Goal: Check status: Check status

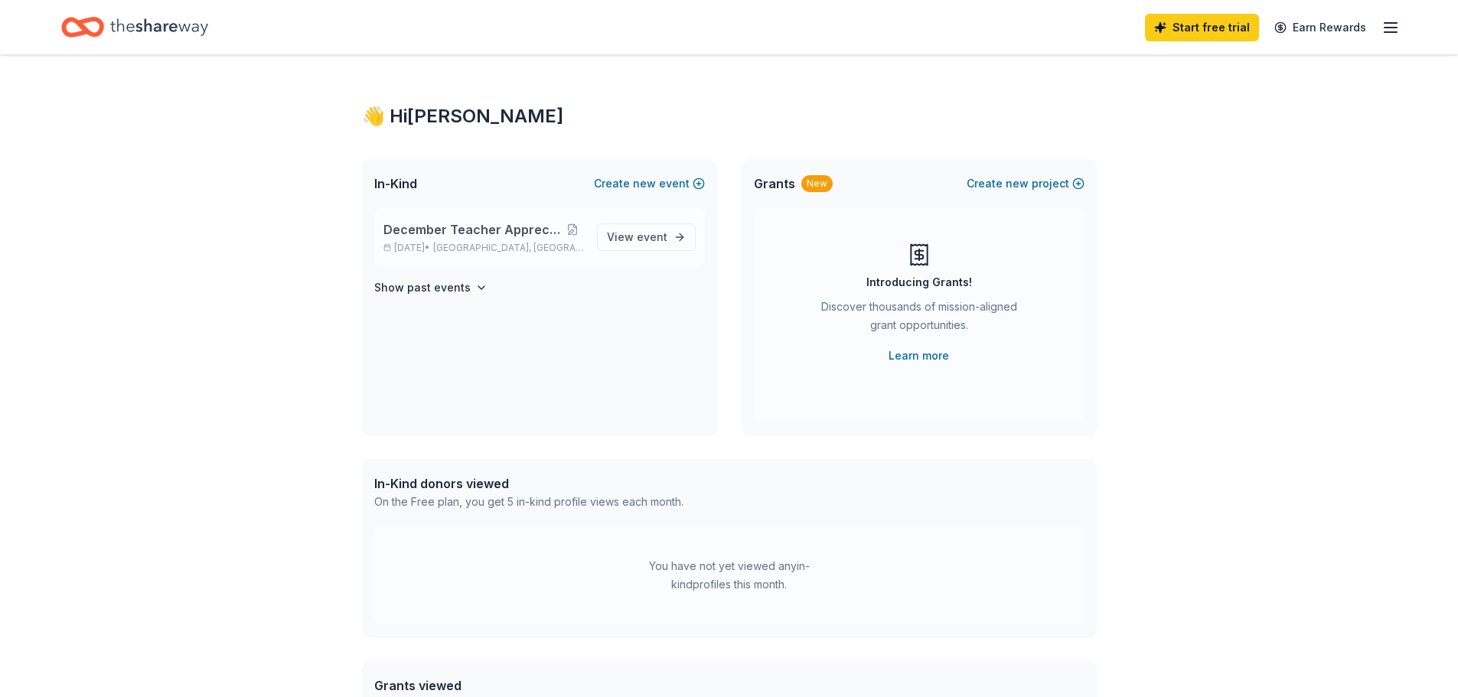
click at [512, 241] on div "December Teacher Appreciation Event [DATE] • [GEOGRAPHIC_DATA], [GEOGRAPHIC_DAT…" at bounding box center [484, 237] width 201 height 34
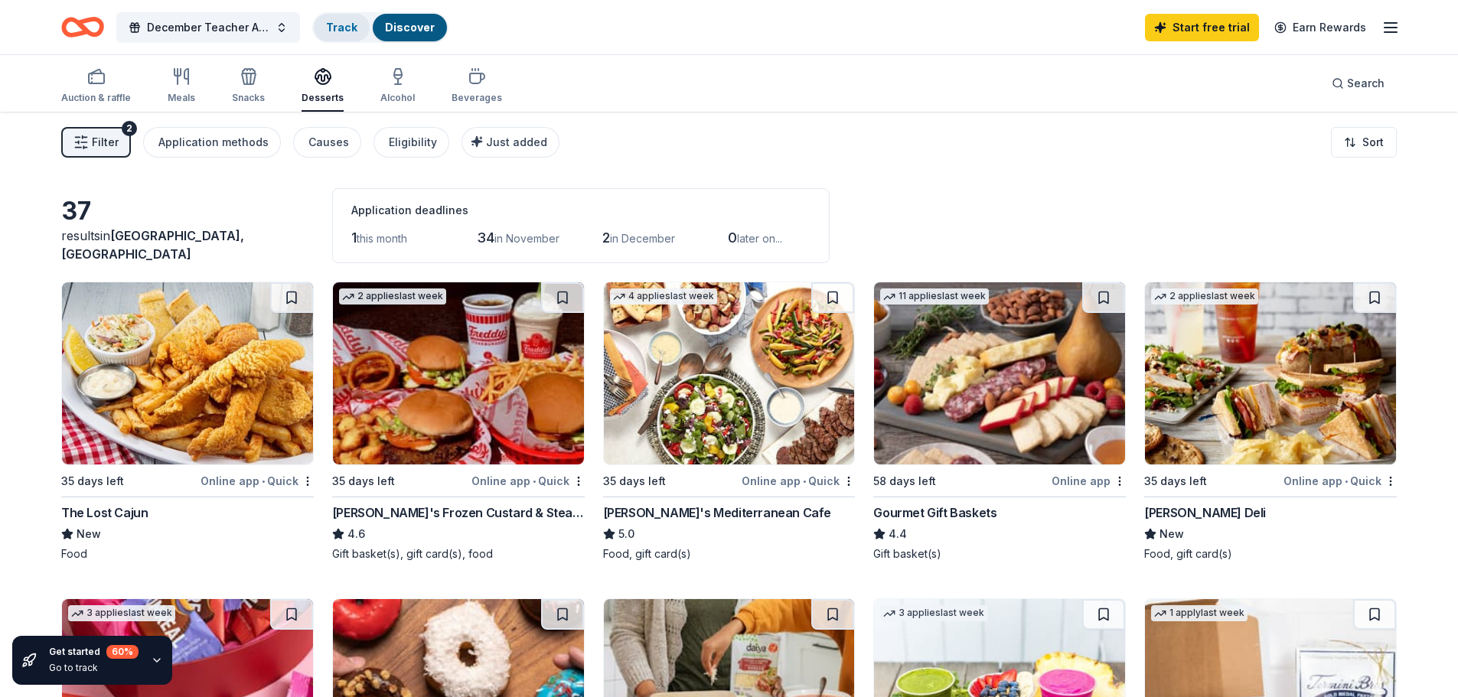
click at [349, 32] on link "Track" at bounding box center [341, 27] width 31 height 13
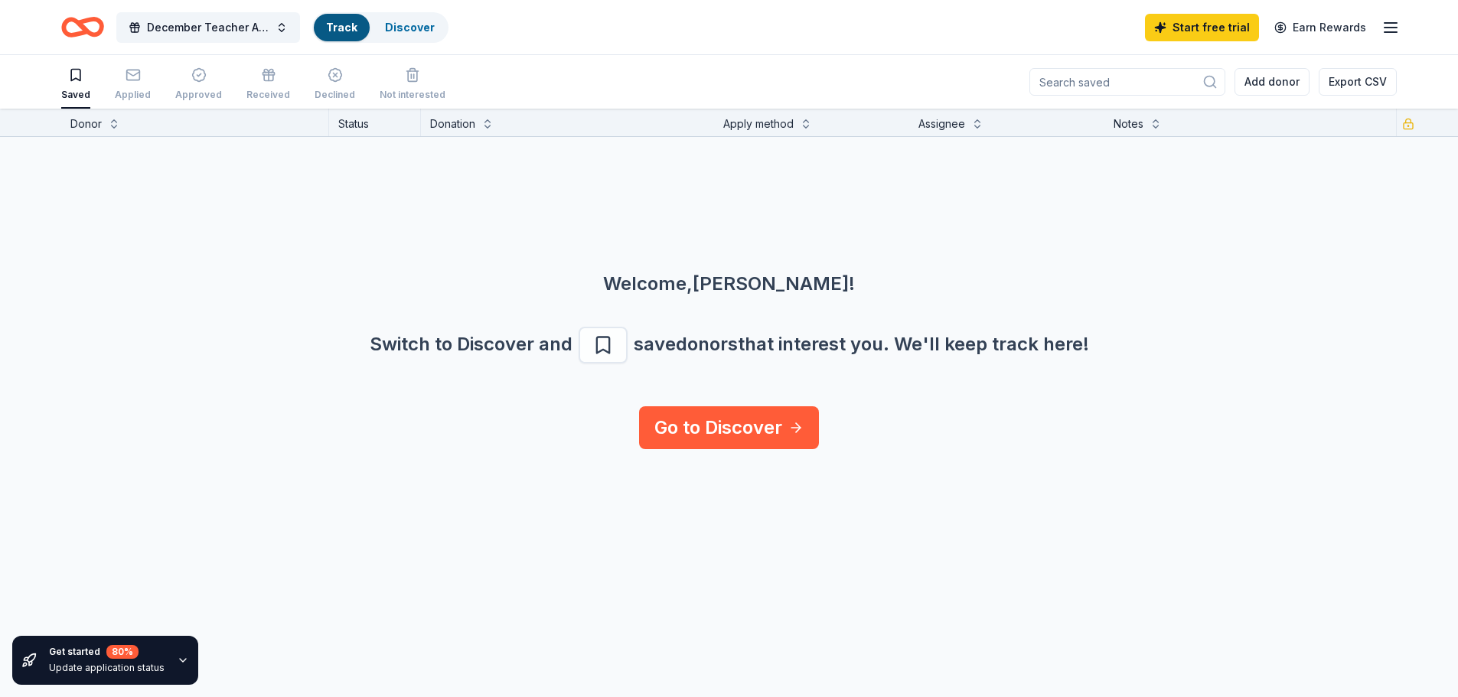
scroll to position [1, 0]
click at [385, 32] on link "Discover" at bounding box center [410, 27] width 50 height 13
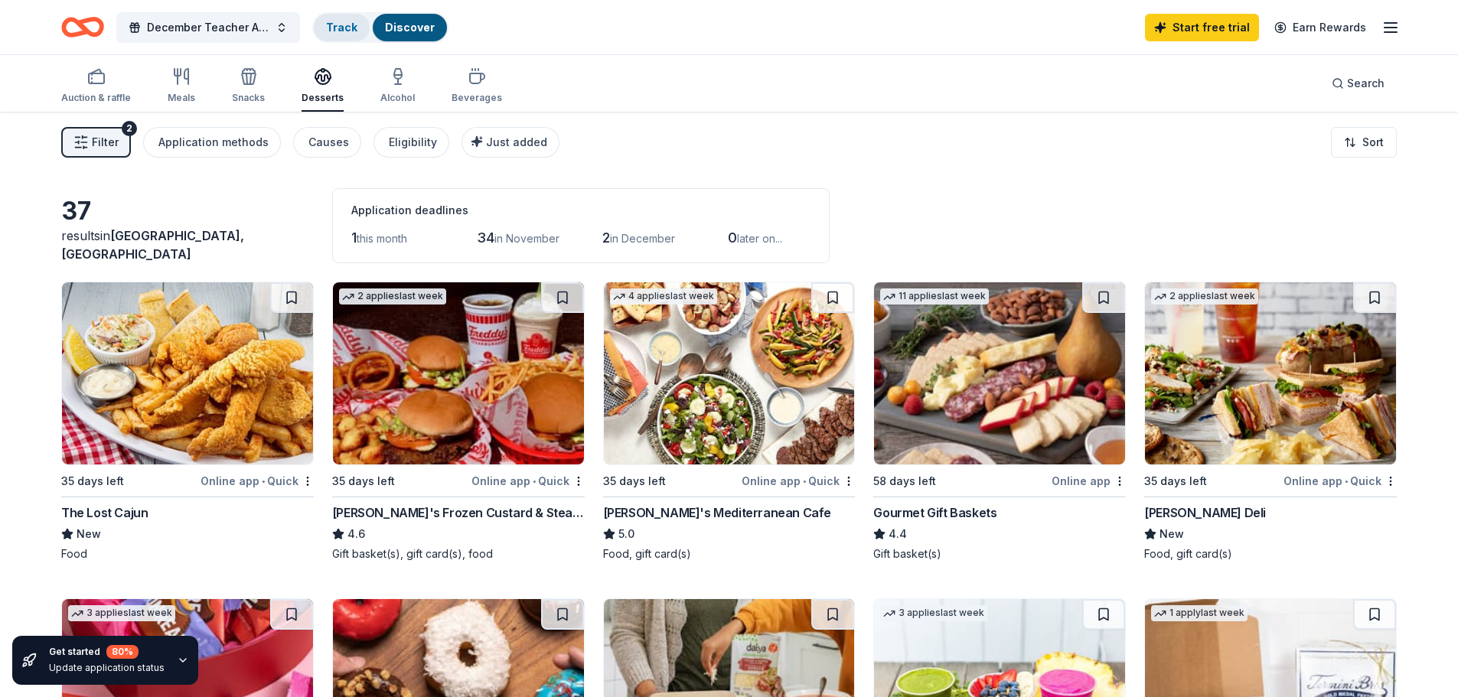
click at [335, 30] on link "Track" at bounding box center [341, 27] width 31 height 13
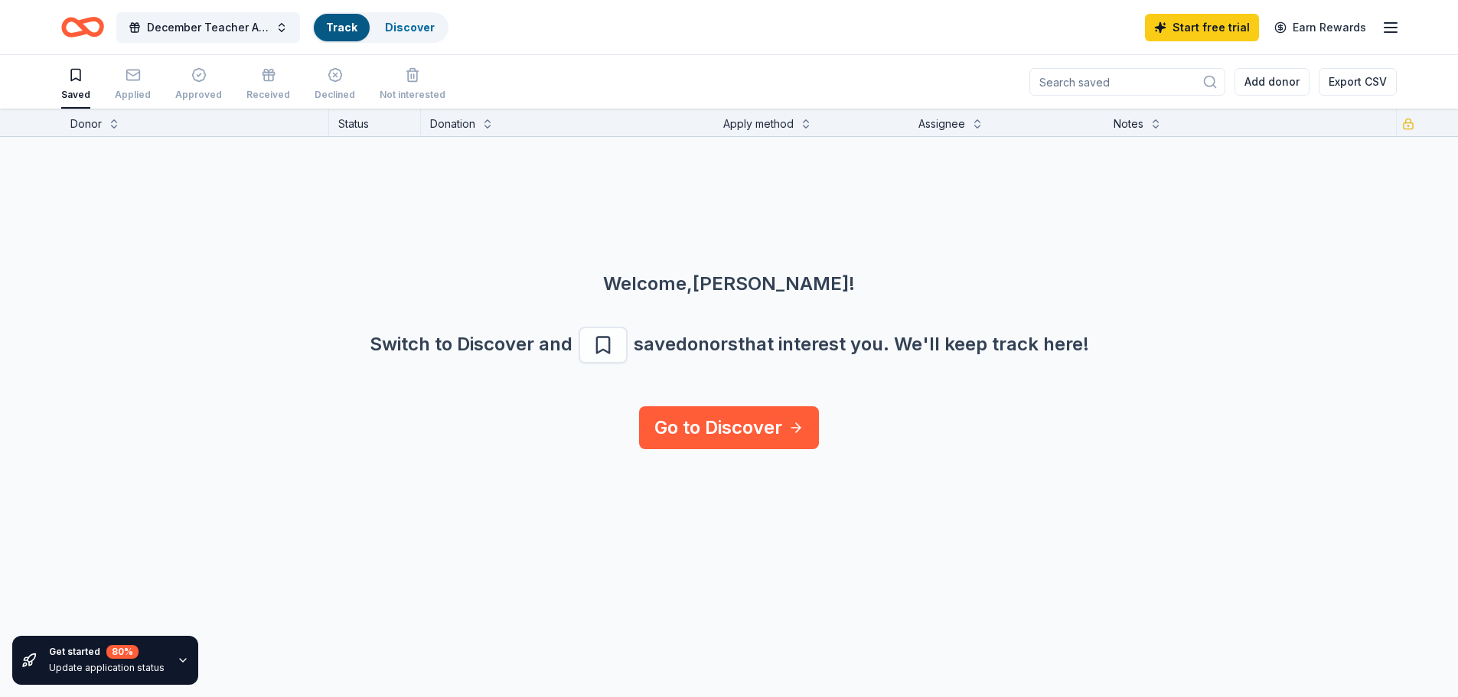
scroll to position [1, 0]
click at [133, 93] on div "Applied" at bounding box center [133, 94] width 36 height 12
click at [179, 91] on div "Approved" at bounding box center [198, 95] width 47 height 12
click at [246, 92] on div "Received" at bounding box center [268, 95] width 44 height 12
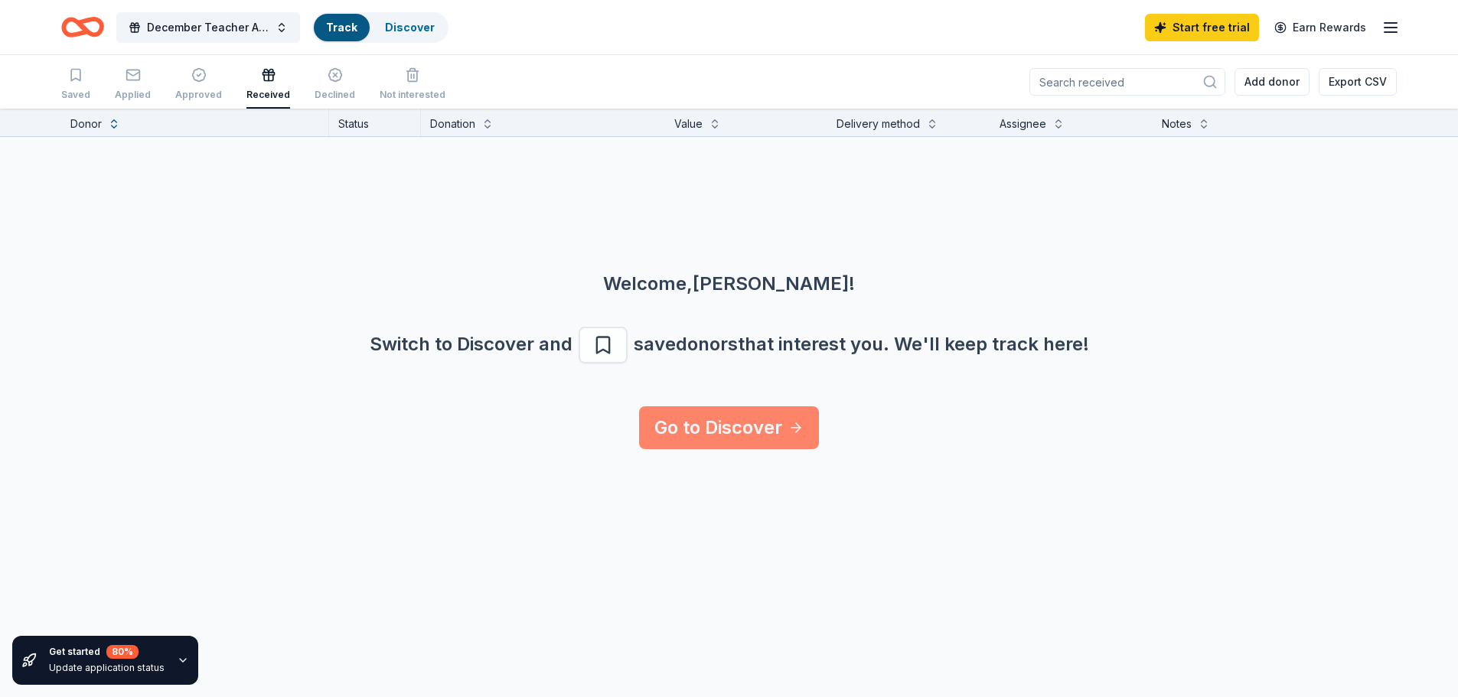
click at [752, 438] on link "Go to Discover" at bounding box center [729, 427] width 180 height 43
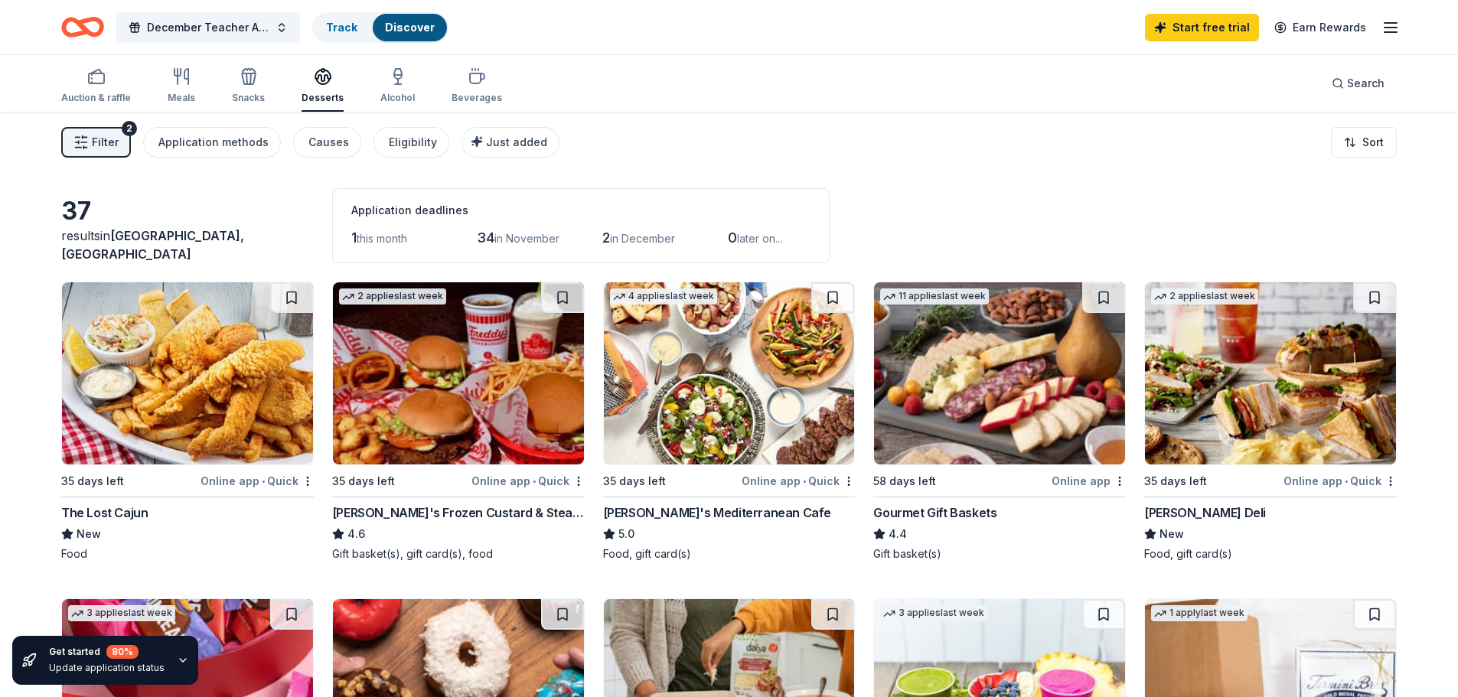
click at [1387, 32] on line "button" at bounding box center [1391, 32] width 12 height 0
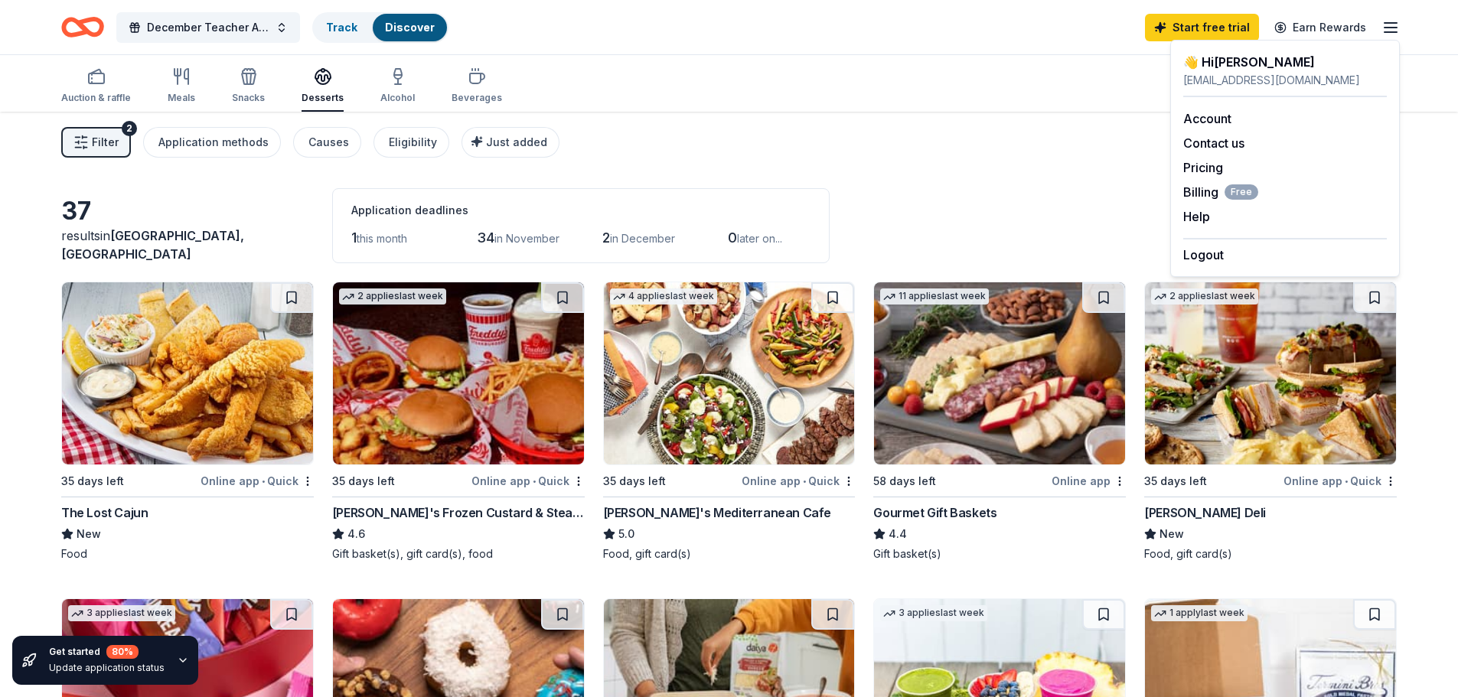
click at [1435, 132] on div "Filter 2 Application methods Causes Eligibility Just added Sort" at bounding box center [729, 142] width 1458 height 61
